Goal: Navigation & Orientation: Find specific page/section

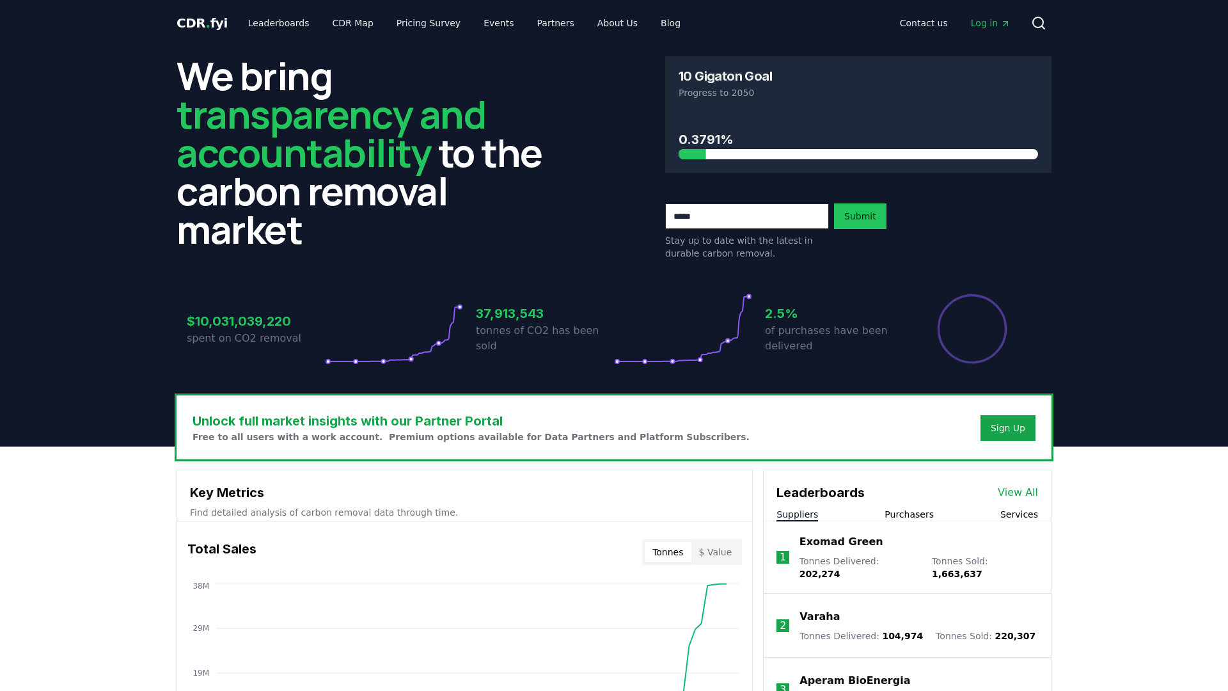
click at [920, 22] on span "Log in" at bounding box center [991, 23] width 40 height 13
click at [920, 23] on span "Log in" at bounding box center [991, 23] width 40 height 13
click at [323, 20] on link "CDR Map" at bounding box center [352, 23] width 61 height 23
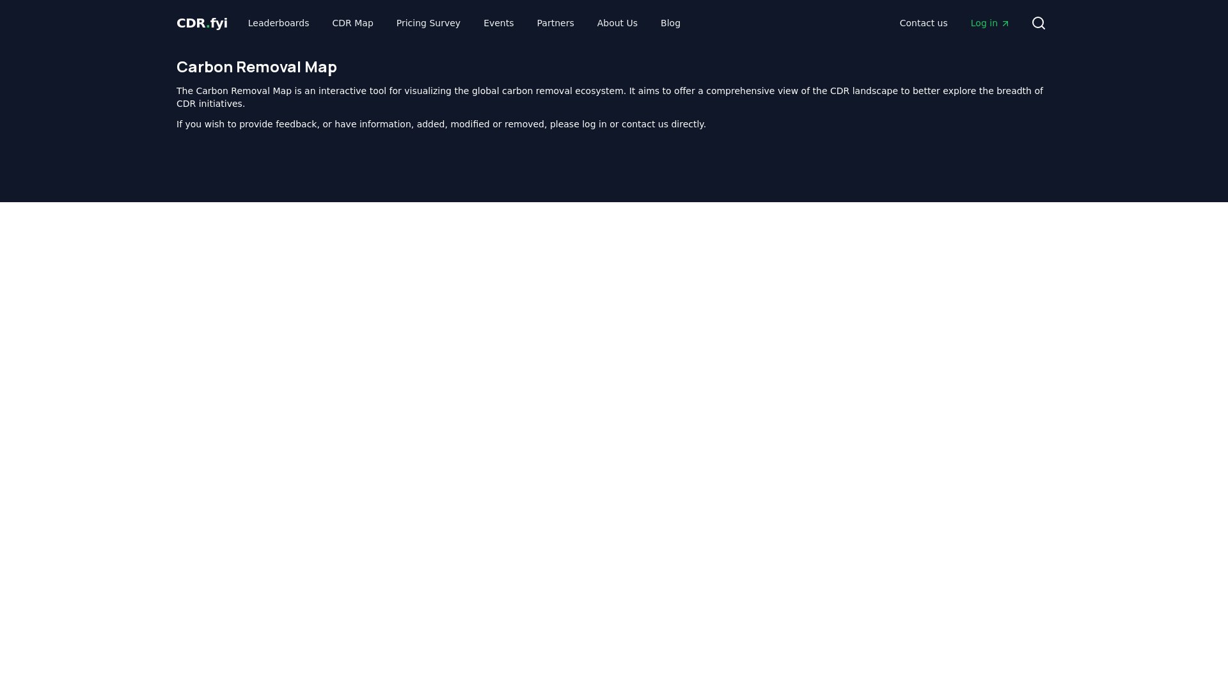
click at [146, 219] on div at bounding box center [614, 521] width 1228 height 639
click at [1205, 353] on div at bounding box center [614, 521] width 1228 height 639
drag, startPoint x: 86, startPoint y: 302, endPoint x: 6, endPoint y: 293, distance: 79.8
click at [72, 301] on div at bounding box center [614, 521] width 1228 height 639
